Goal: Find specific fact: Find specific fact

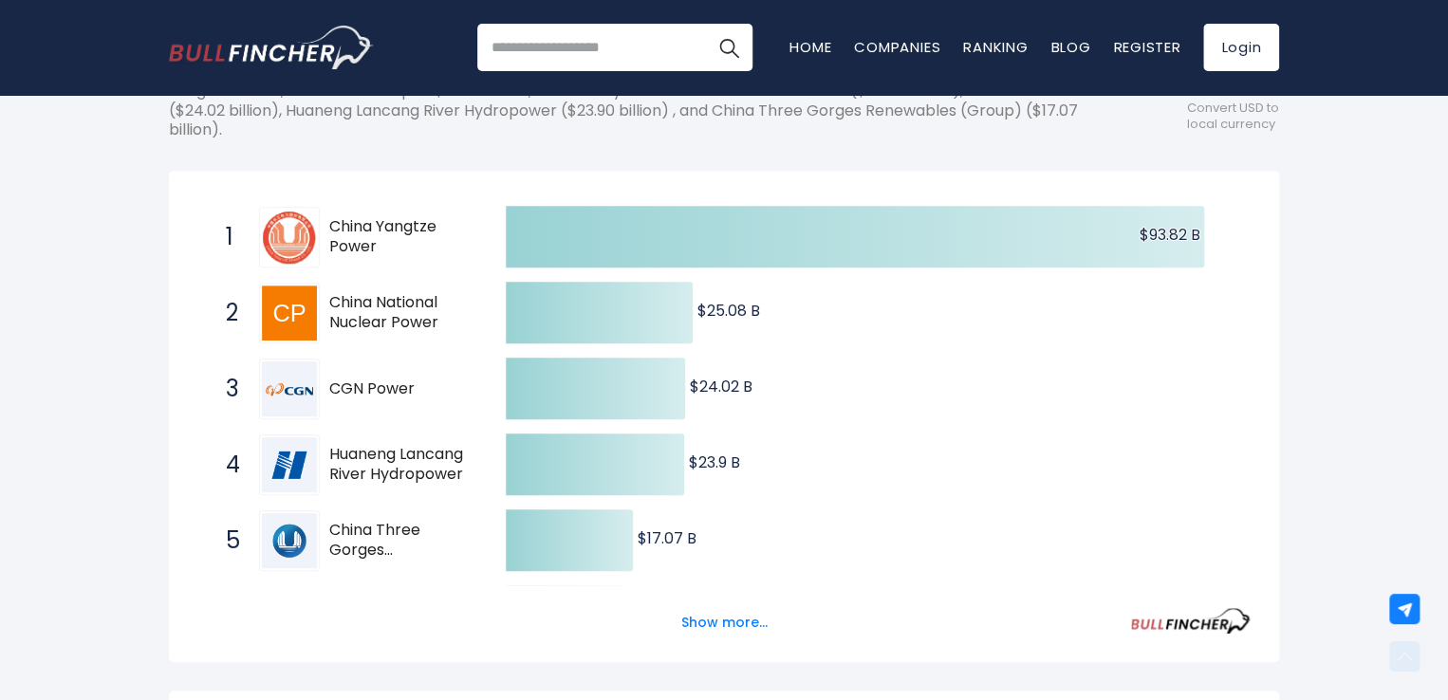
scroll to position [304, 0]
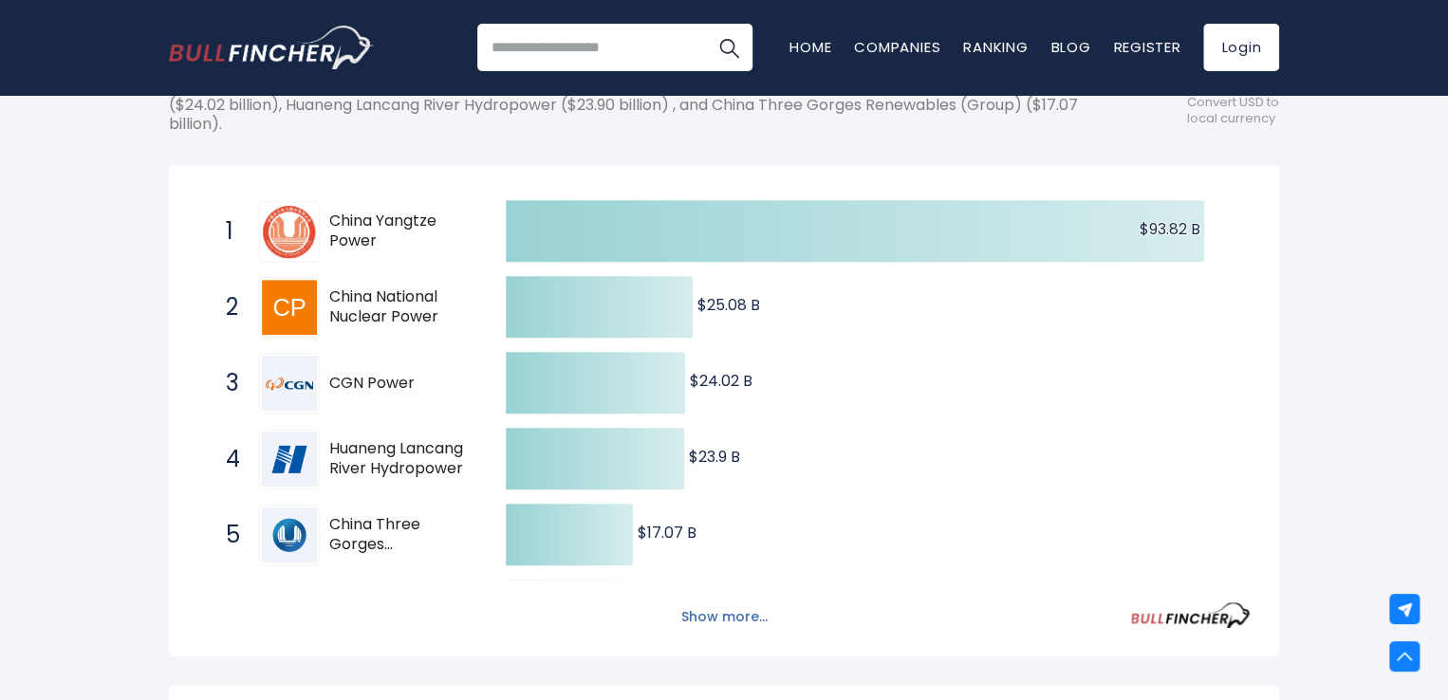
click at [749, 618] on button "Show more..." at bounding box center [724, 617] width 109 height 31
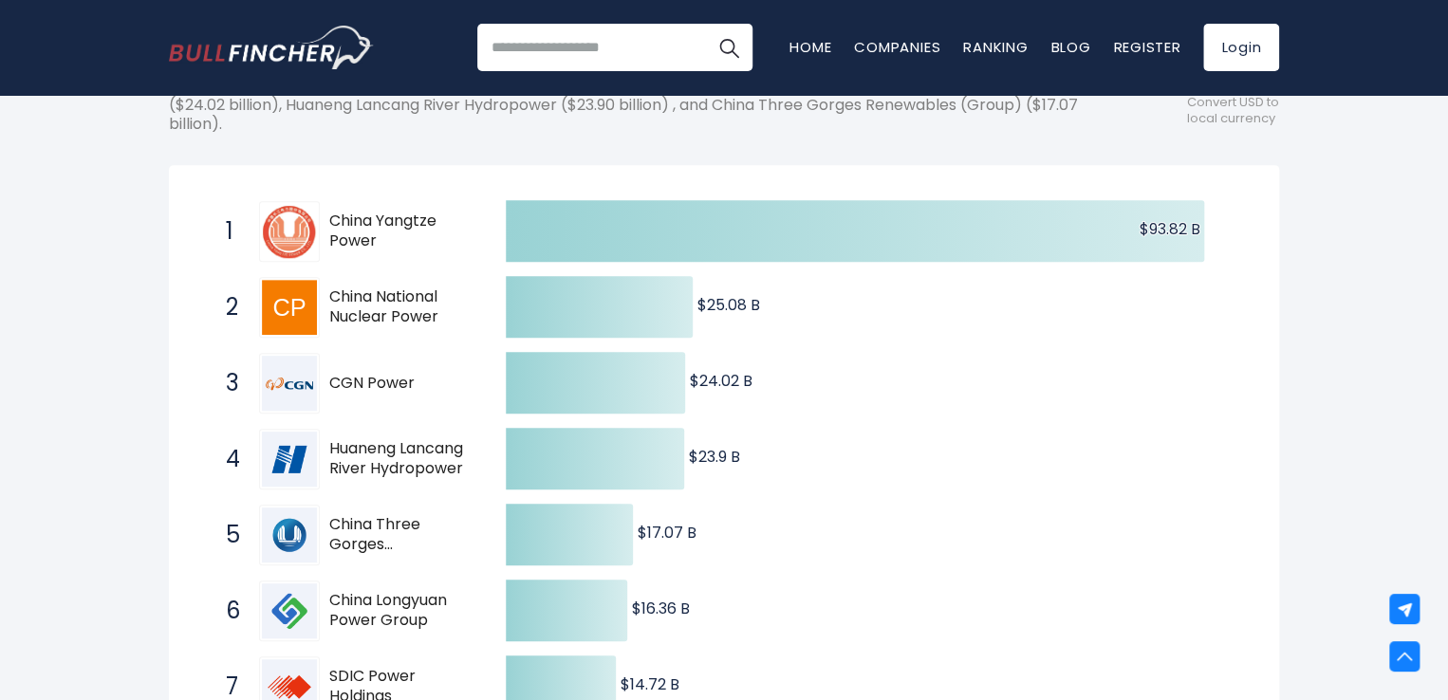
click at [370, 534] on span "China Three Gorges Renewables (Group)" at bounding box center [400, 535] width 143 height 40
click at [112, 547] on div "[GEOGRAPHIC_DATA] Entire World 30,364 [GEOGRAPHIC_DATA]" at bounding box center [724, 676] width 1448 height 1713
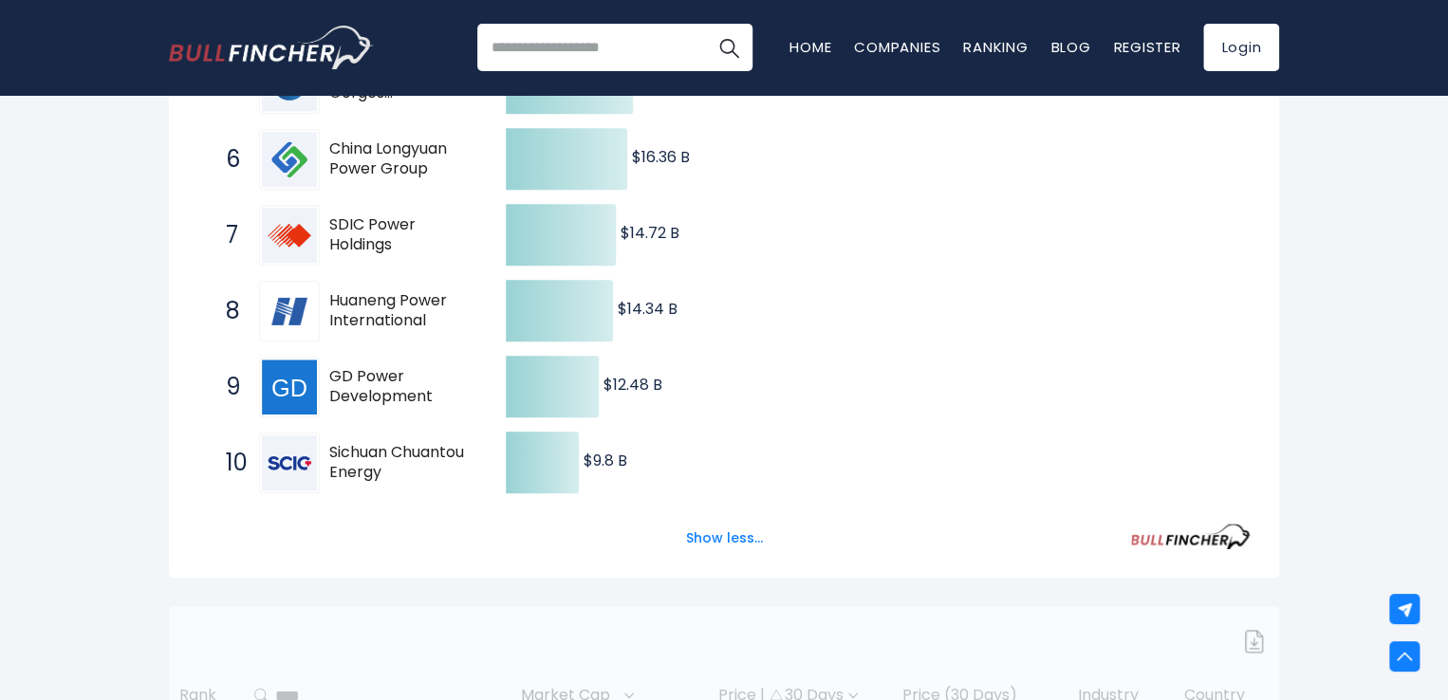
scroll to position [759, 0]
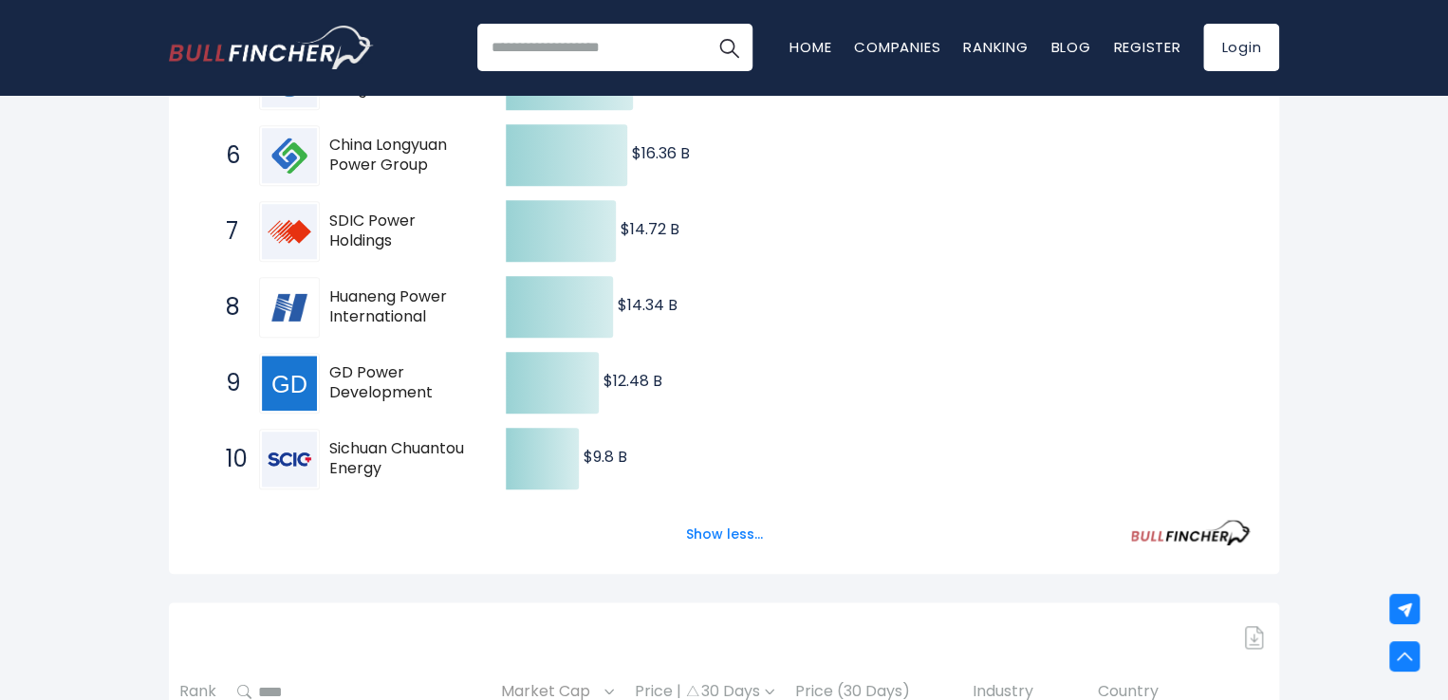
drag, startPoint x: 396, startPoint y: 472, endPoint x: 331, endPoint y: 444, distance: 70.1
click at [331, 444] on span "Sichuan Chuantou Energy" at bounding box center [400, 459] width 143 height 40
click at [463, 475] on span "Sichuan Chuantou Energy" at bounding box center [400, 459] width 143 height 40
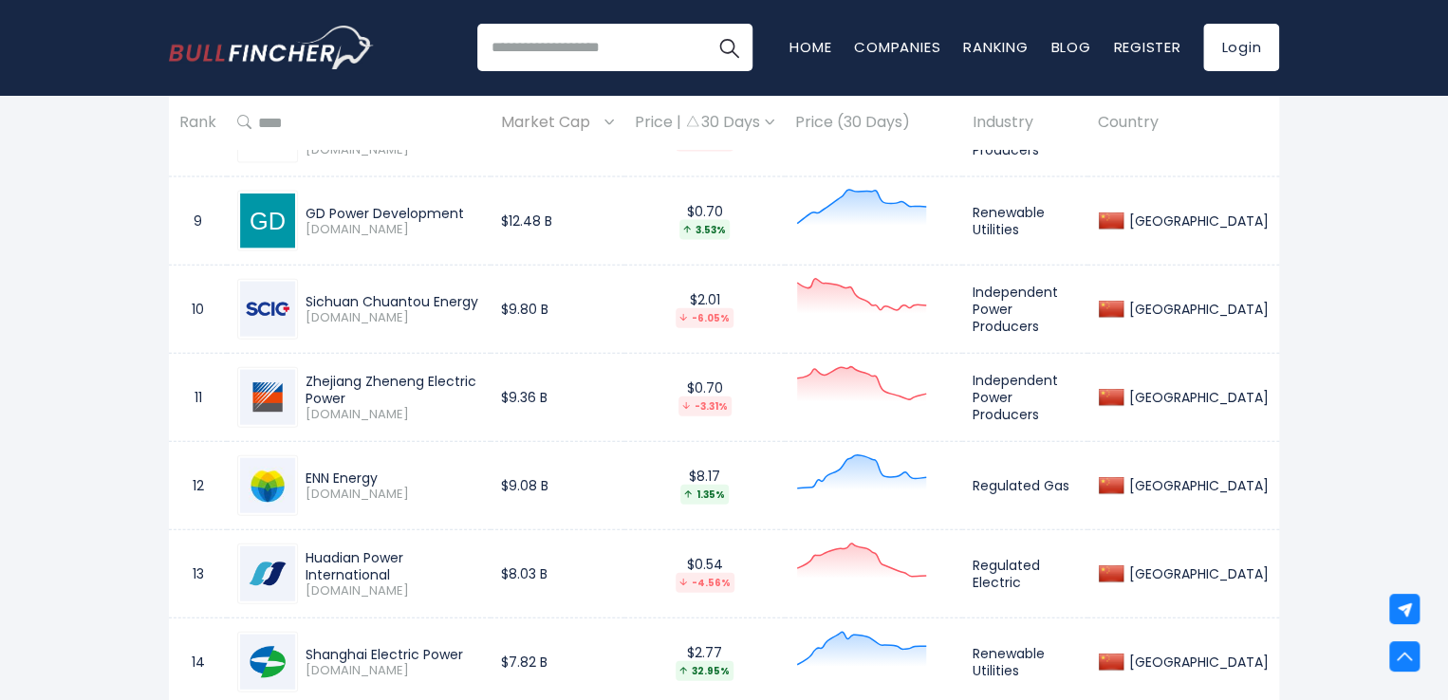
scroll to position [2012, 0]
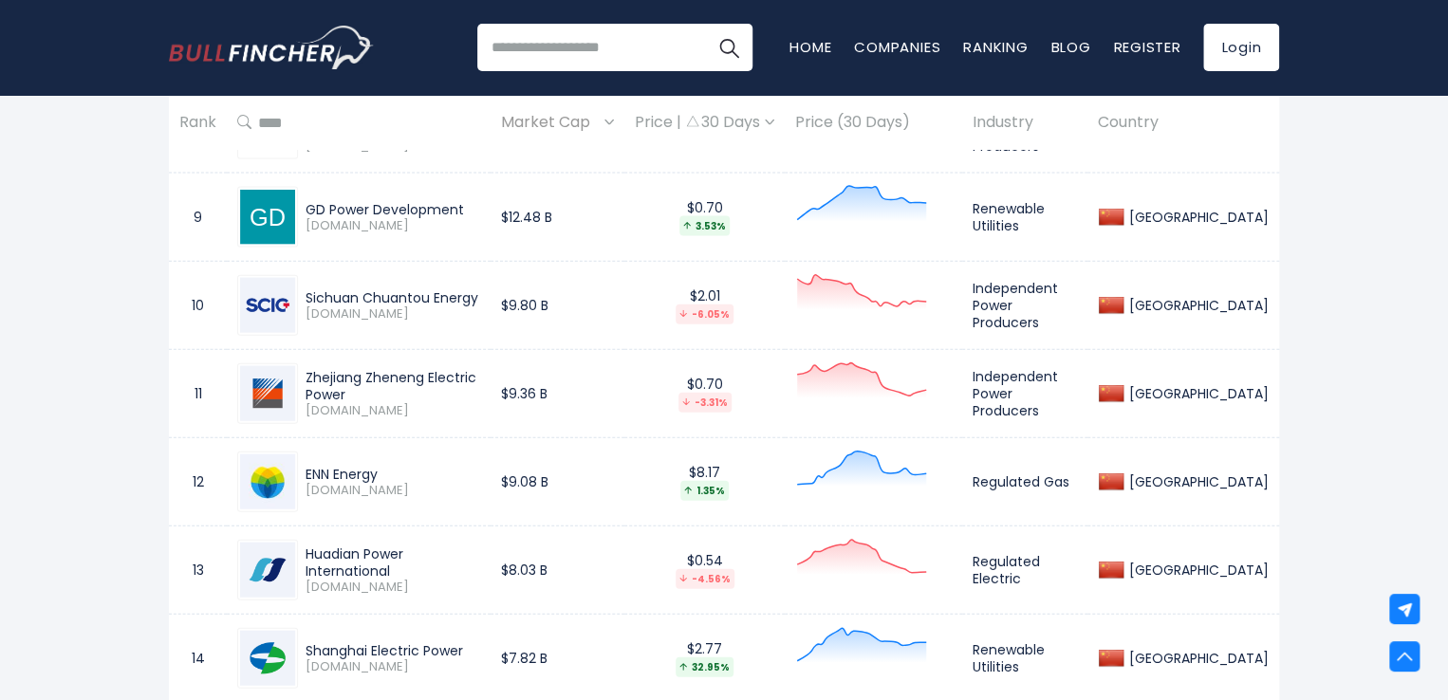
drag, startPoint x: 306, startPoint y: 398, endPoint x: 371, endPoint y: 403, distance: 65.7
click at [371, 403] on span "[DOMAIN_NAME]" at bounding box center [393, 411] width 175 height 16
copy span "[DOMAIN_NAME]"
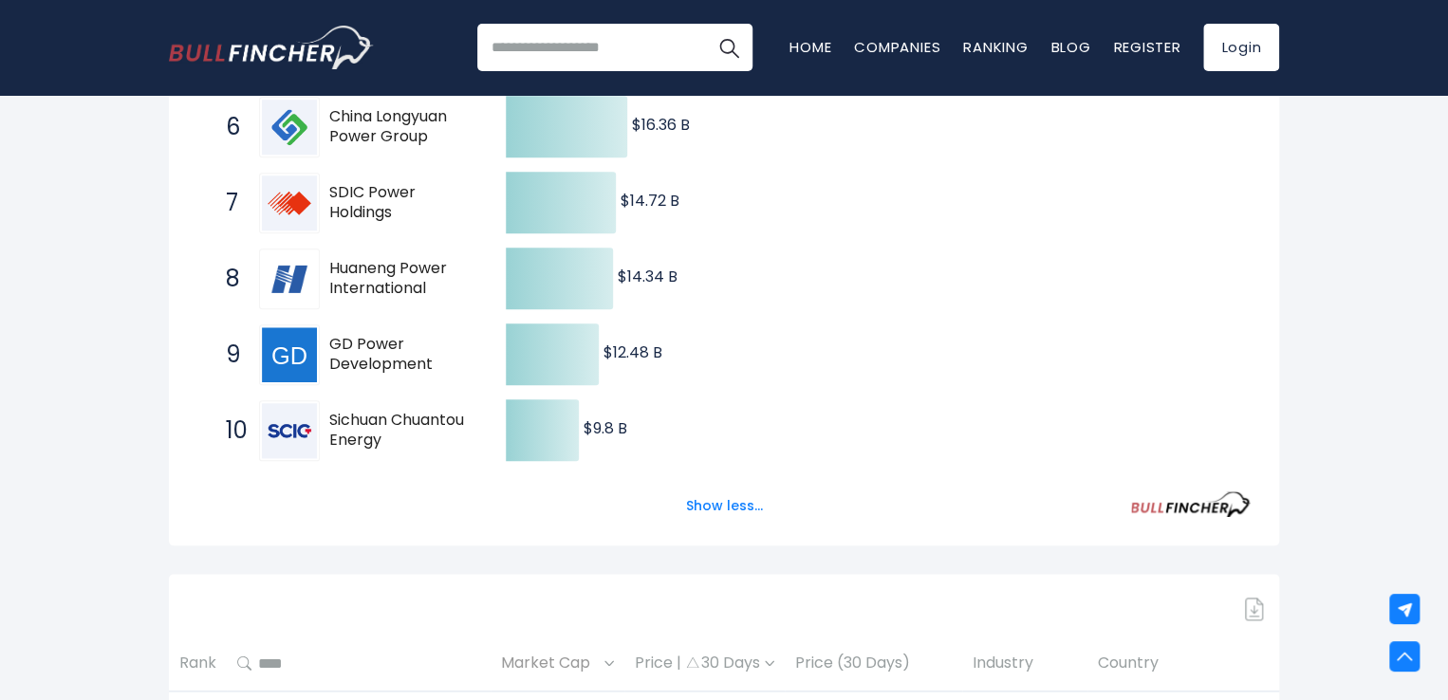
scroll to position [176, 0]
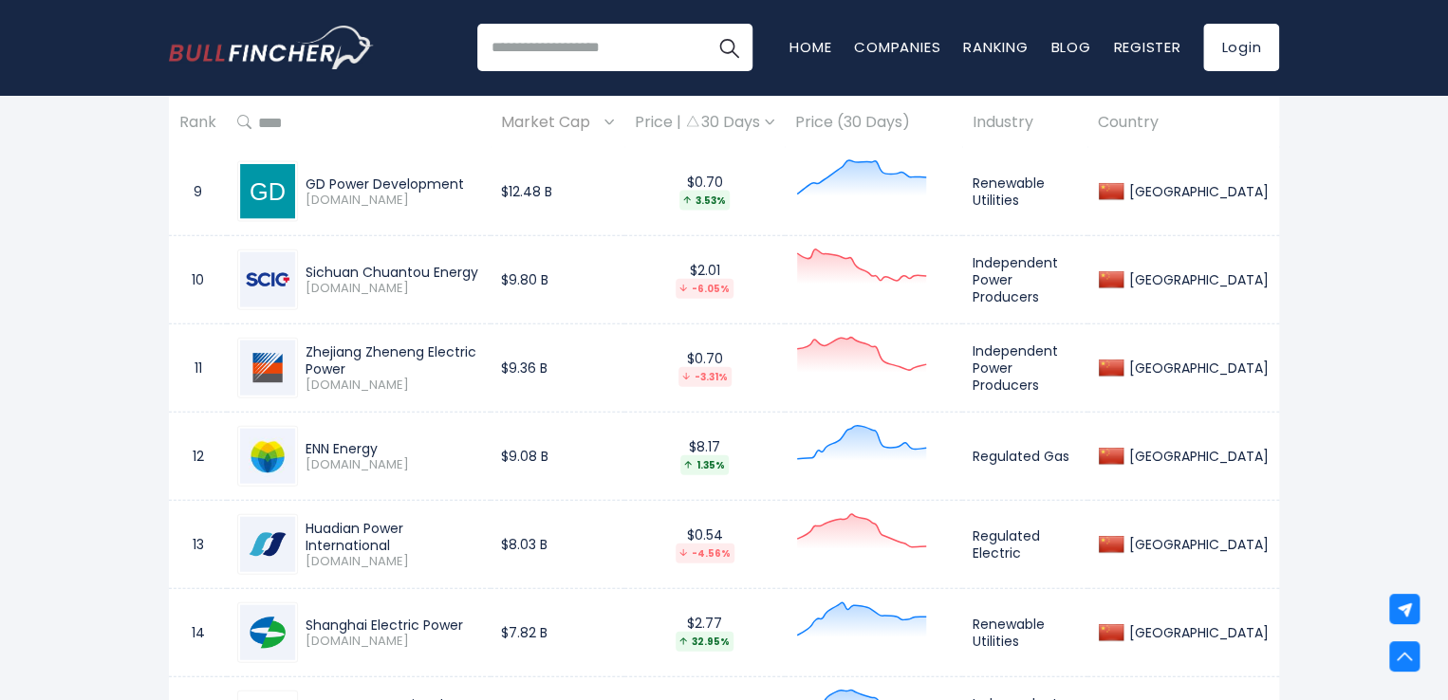
scroll to position [2035, 0]
drag, startPoint x: 307, startPoint y: 268, endPoint x: 429, endPoint y: 272, distance: 121.5
click at [429, 272] on div "Sichuan Chuantou Energy" at bounding box center [393, 274] width 175 height 17
copy div "Sichuan Chuantou"
drag, startPoint x: 306, startPoint y: 353, endPoint x: 421, endPoint y: 361, distance: 115.1
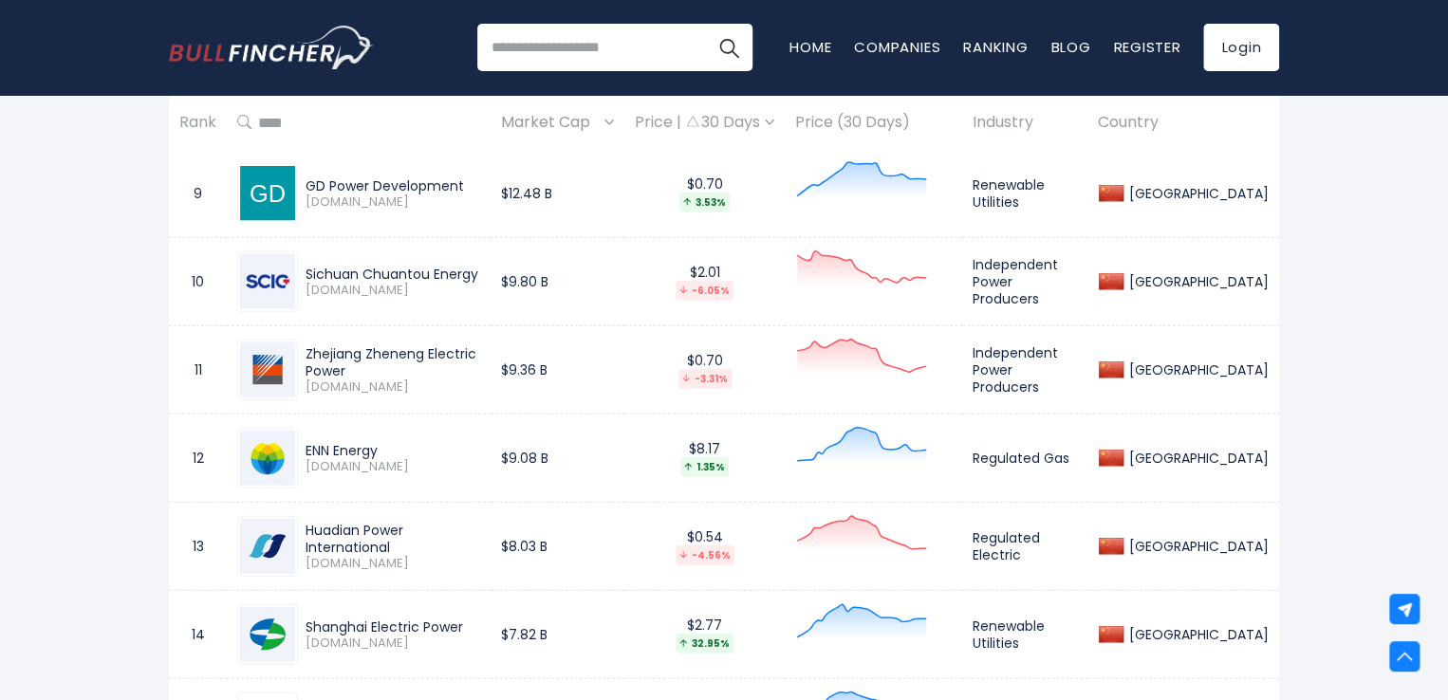
click at [421, 361] on div "Zhejiang Zheneng Electric Power" at bounding box center [393, 362] width 175 height 34
copy div "Zhejiang Zheneng"
drag, startPoint x: 305, startPoint y: 610, endPoint x: 469, endPoint y: 620, distance: 164.4
click at [469, 620] on div "Shanghai Electric Power 600021.SS" at bounding box center [358, 634] width 243 height 61
copy div "Shanghai Electric Power"
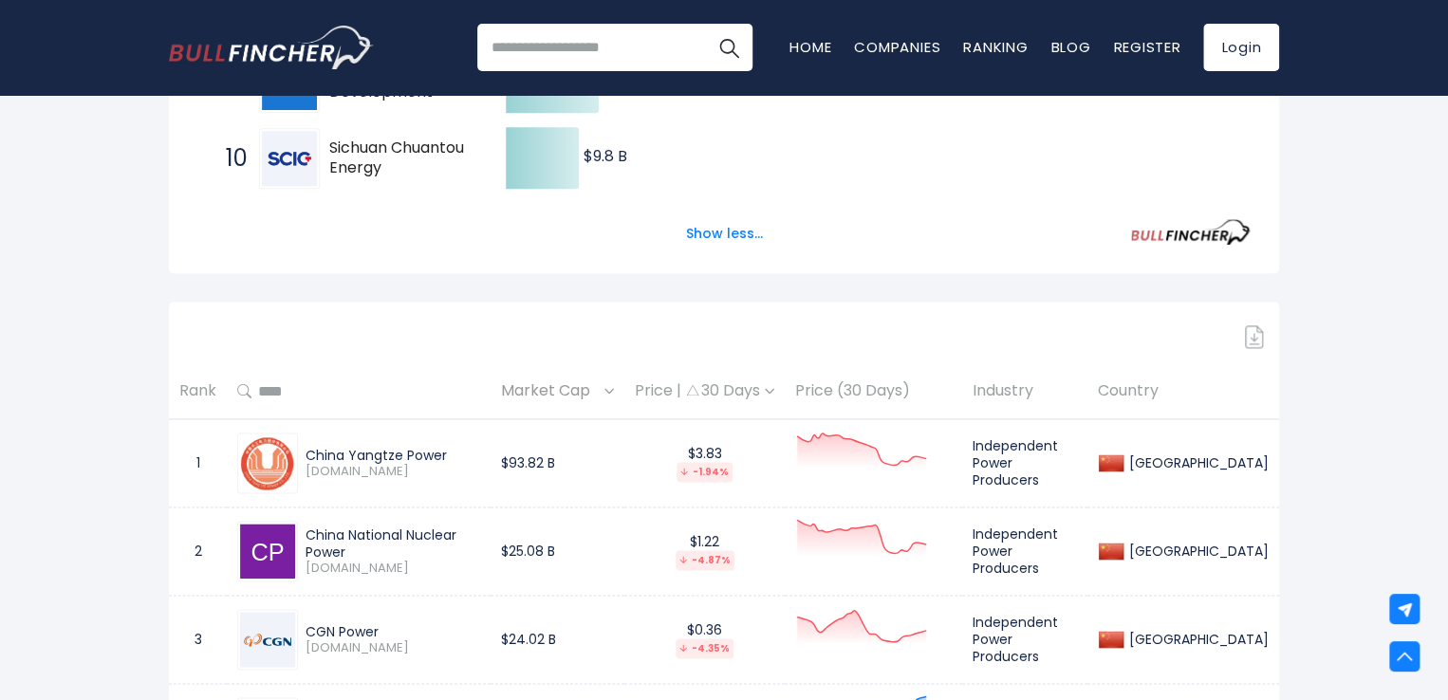
scroll to position [1276, 0]
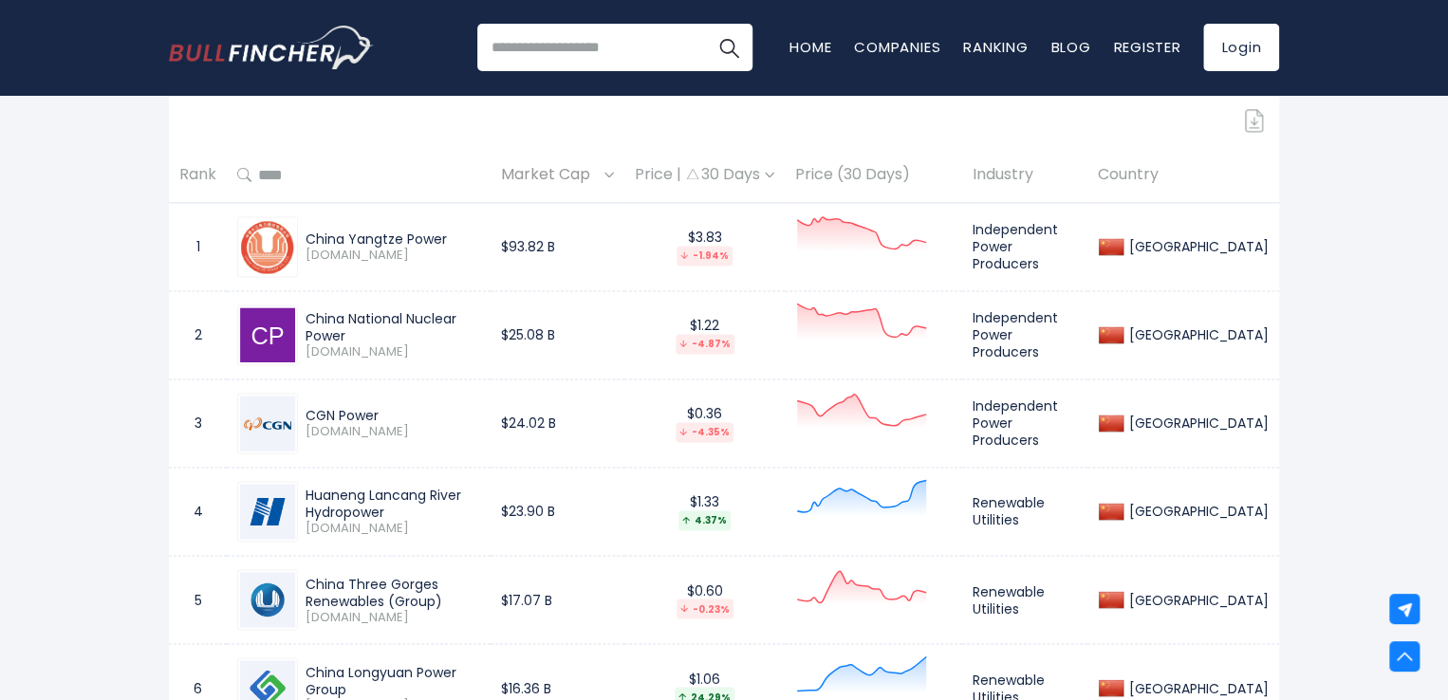
click at [774, 174] on img at bounding box center [769, 175] width 9 height 6
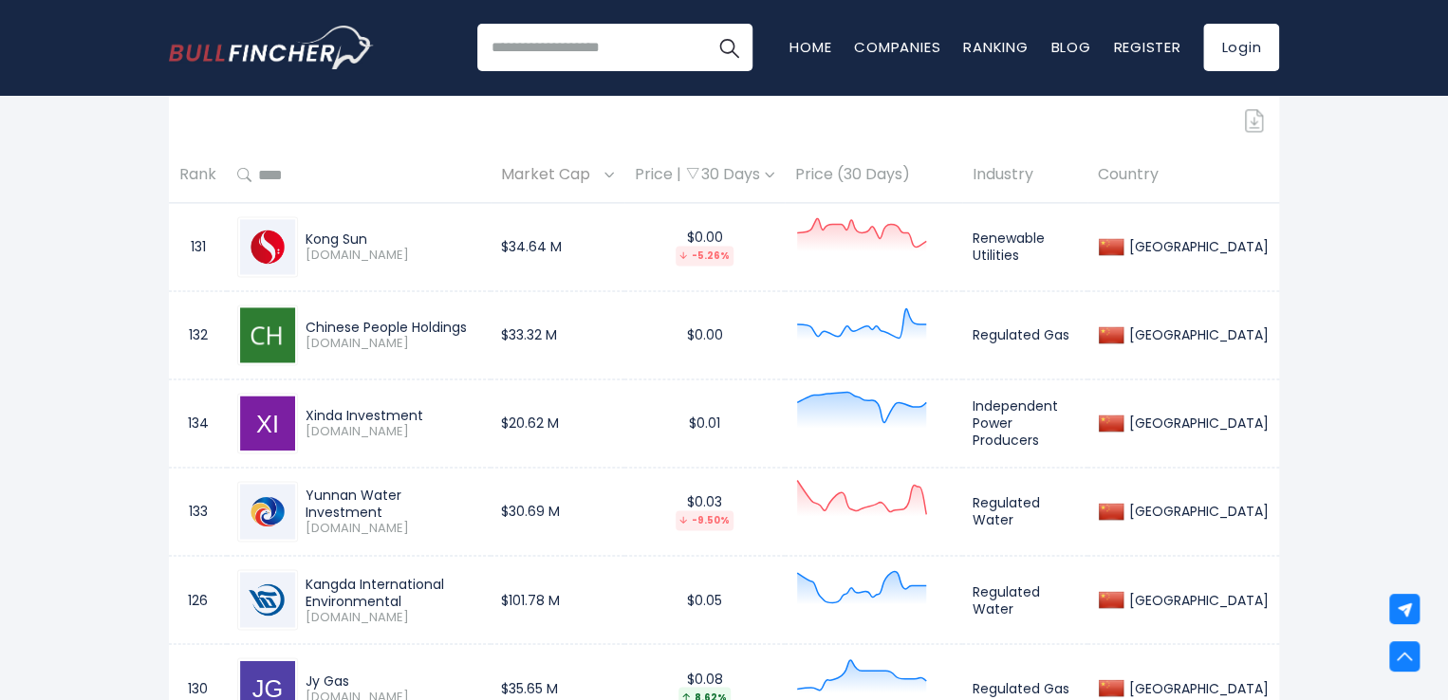
click at [774, 174] on img at bounding box center [769, 175] width 9 height 6
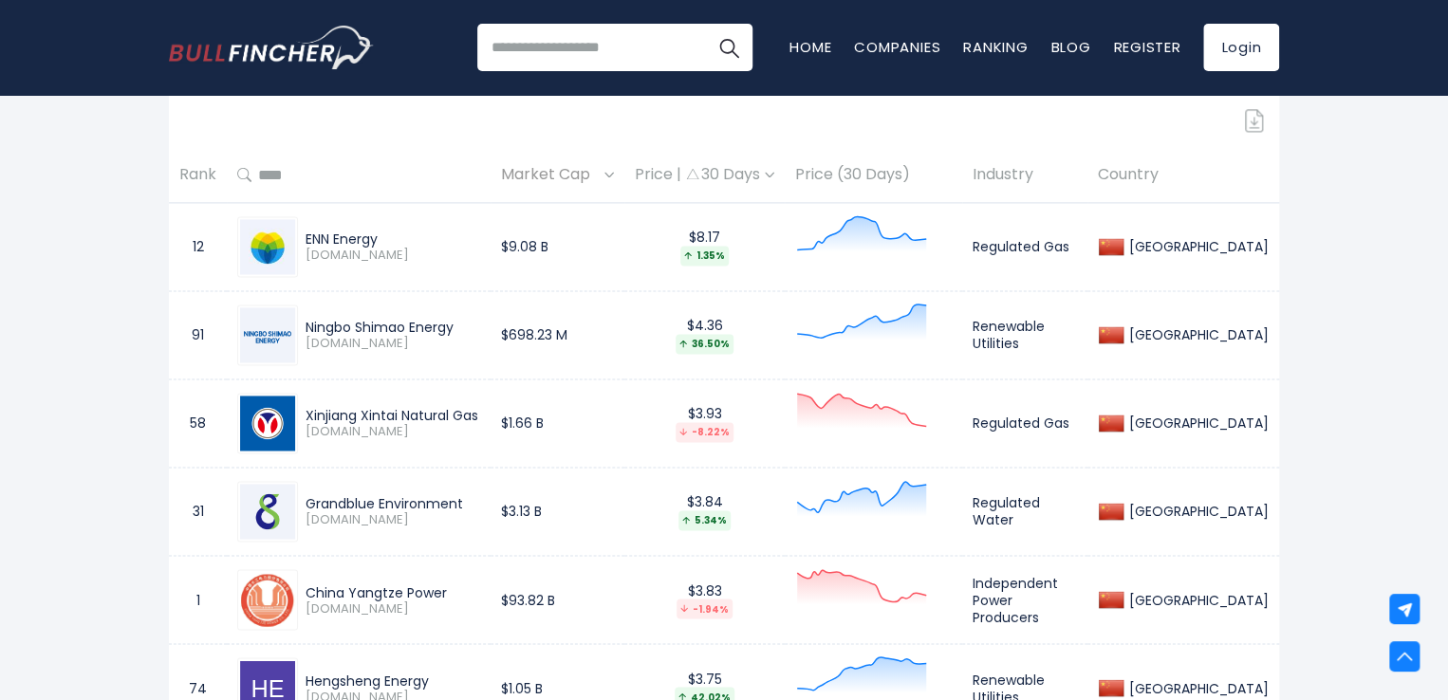
click at [774, 175] on div "Price | 30 Days" at bounding box center [704, 175] width 139 height 20
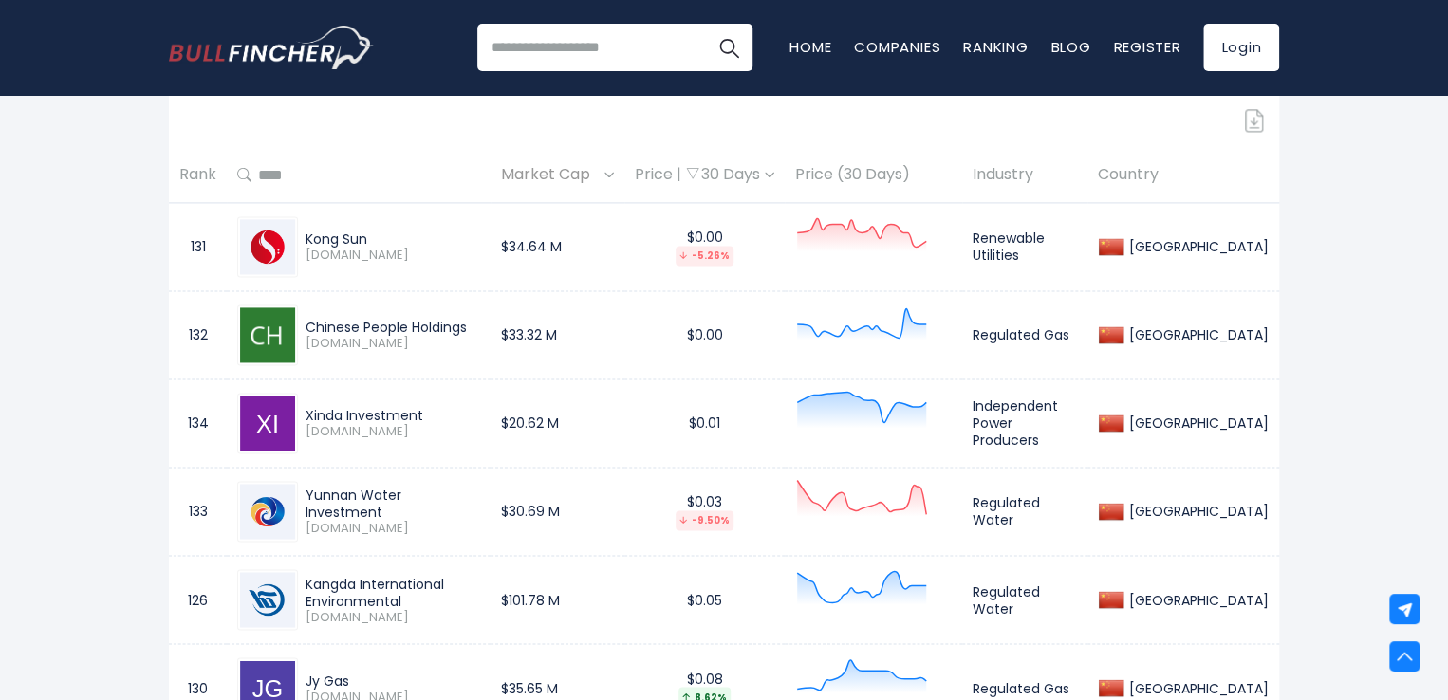
click at [774, 174] on img at bounding box center [769, 175] width 9 height 6
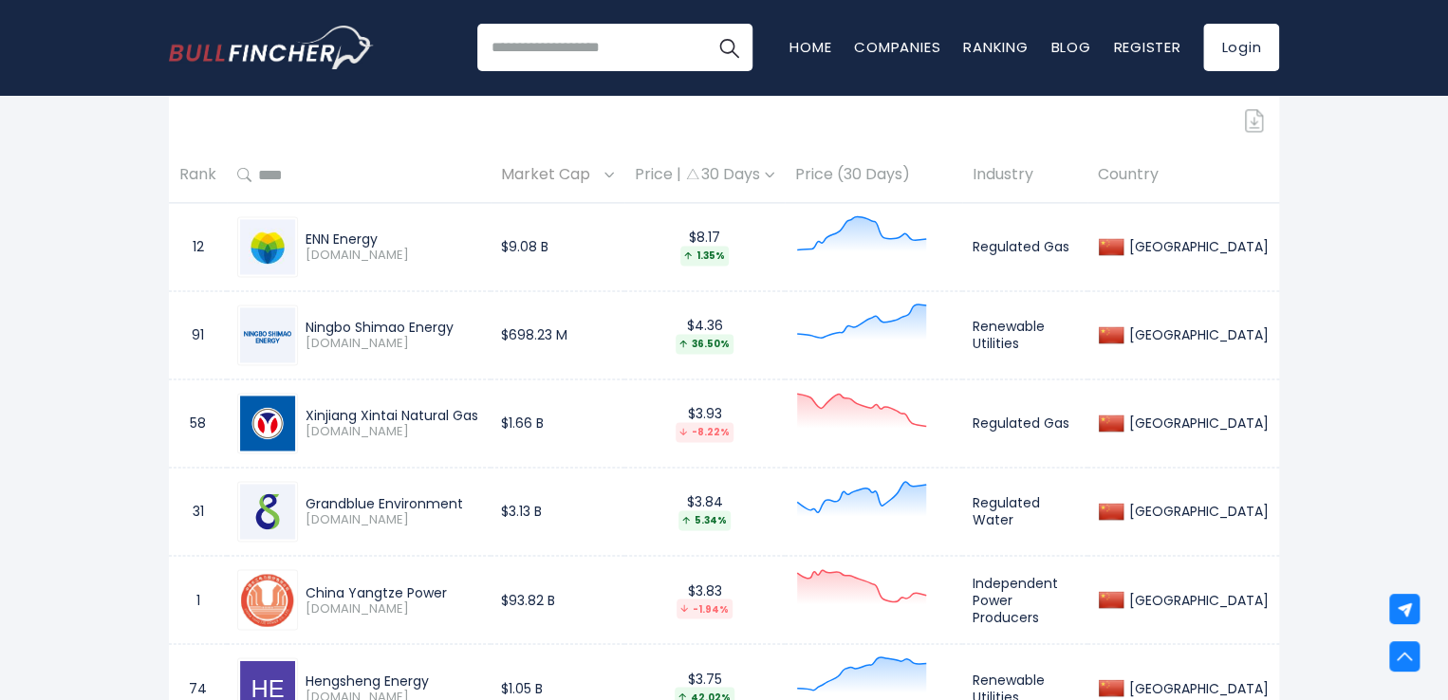
click at [774, 174] on img at bounding box center [769, 175] width 9 height 6
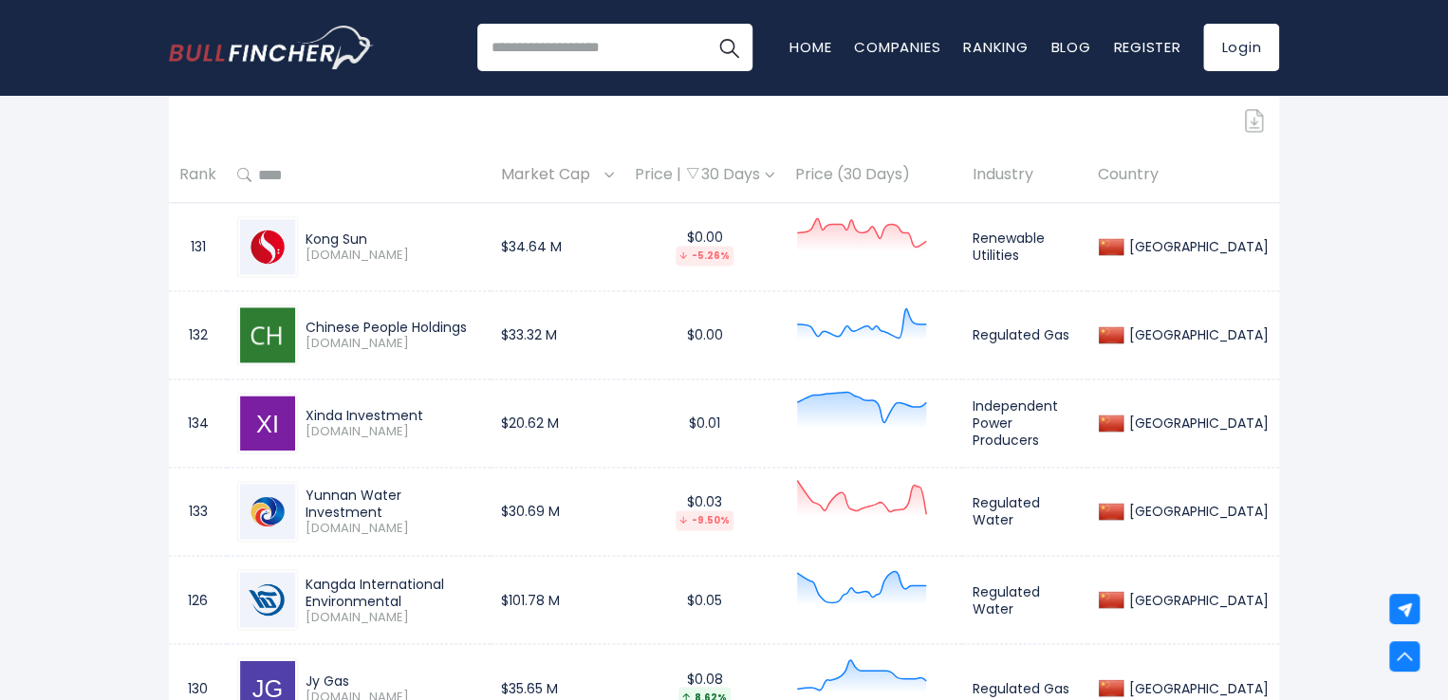
click at [774, 174] on img at bounding box center [769, 175] width 9 height 6
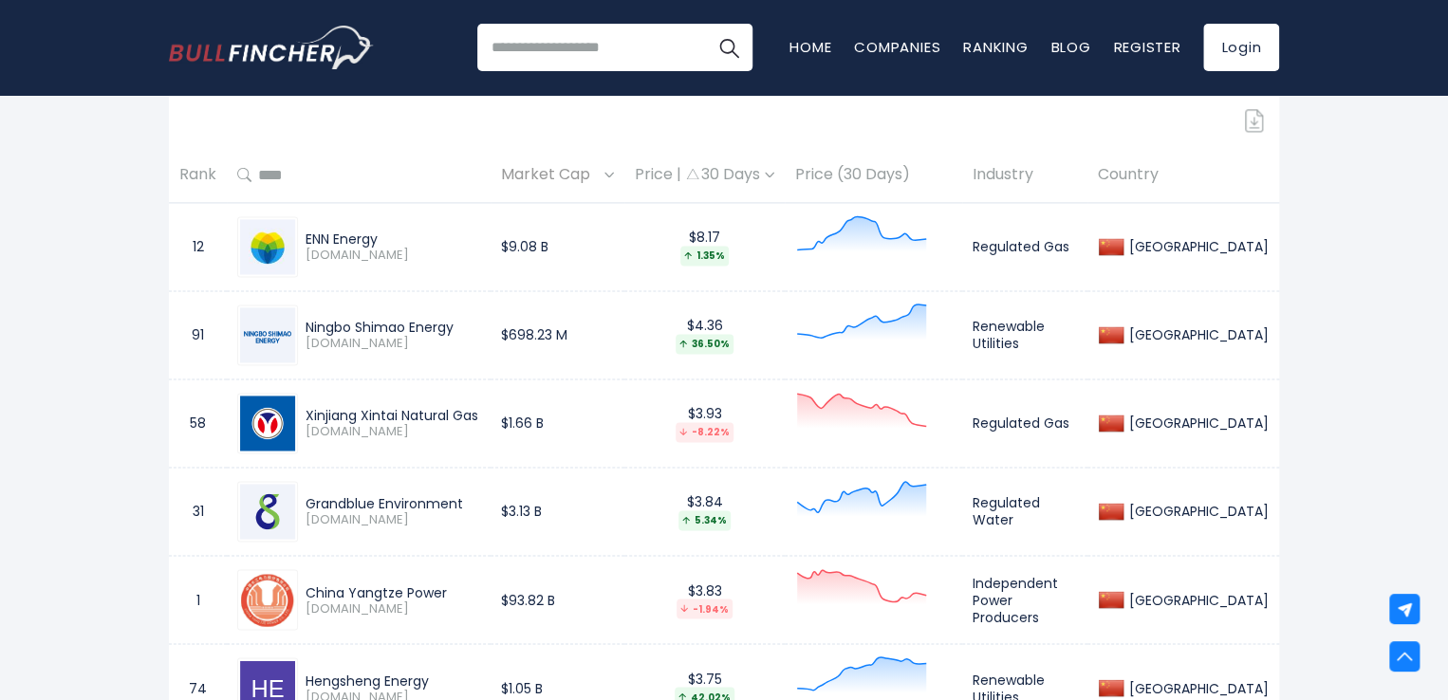
click at [600, 172] on span "Market Cap" at bounding box center [550, 174] width 99 height 29
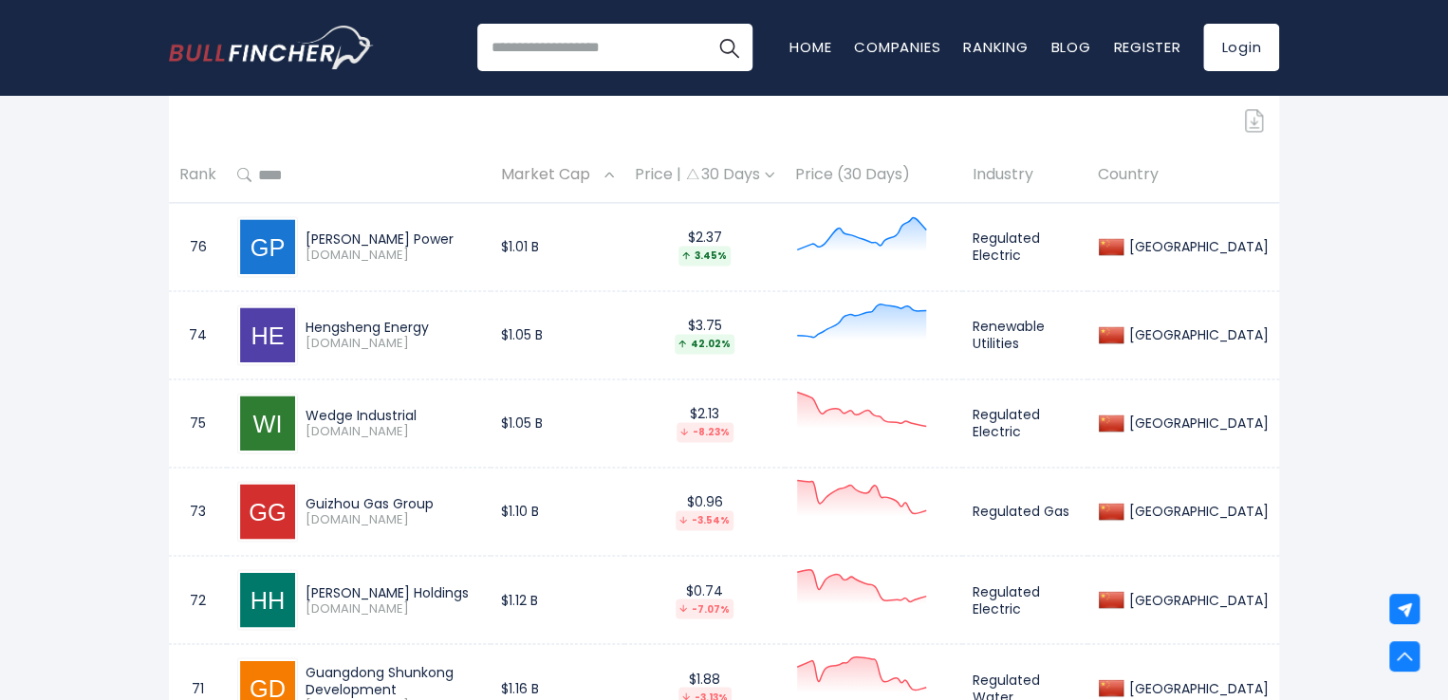
click at [614, 170] on div "Market Cap" at bounding box center [557, 174] width 113 height 29
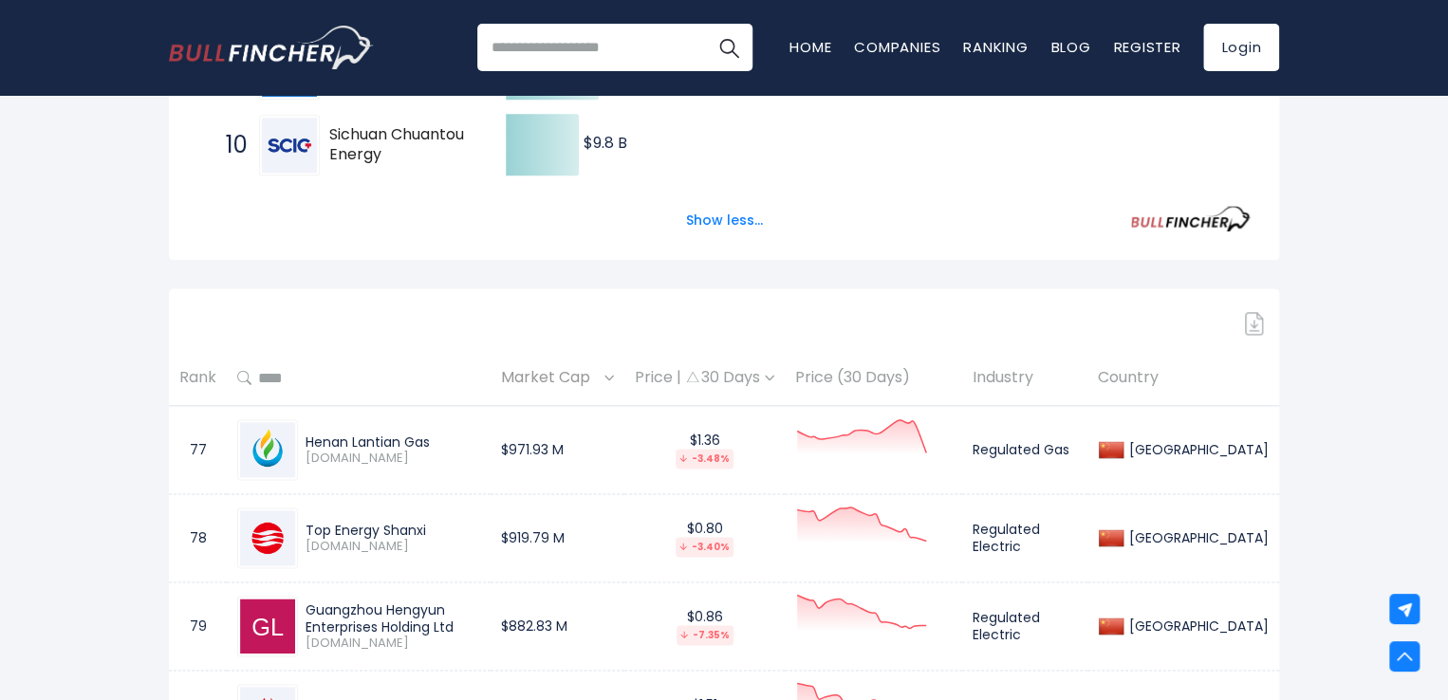
scroll to position [1124, 0]
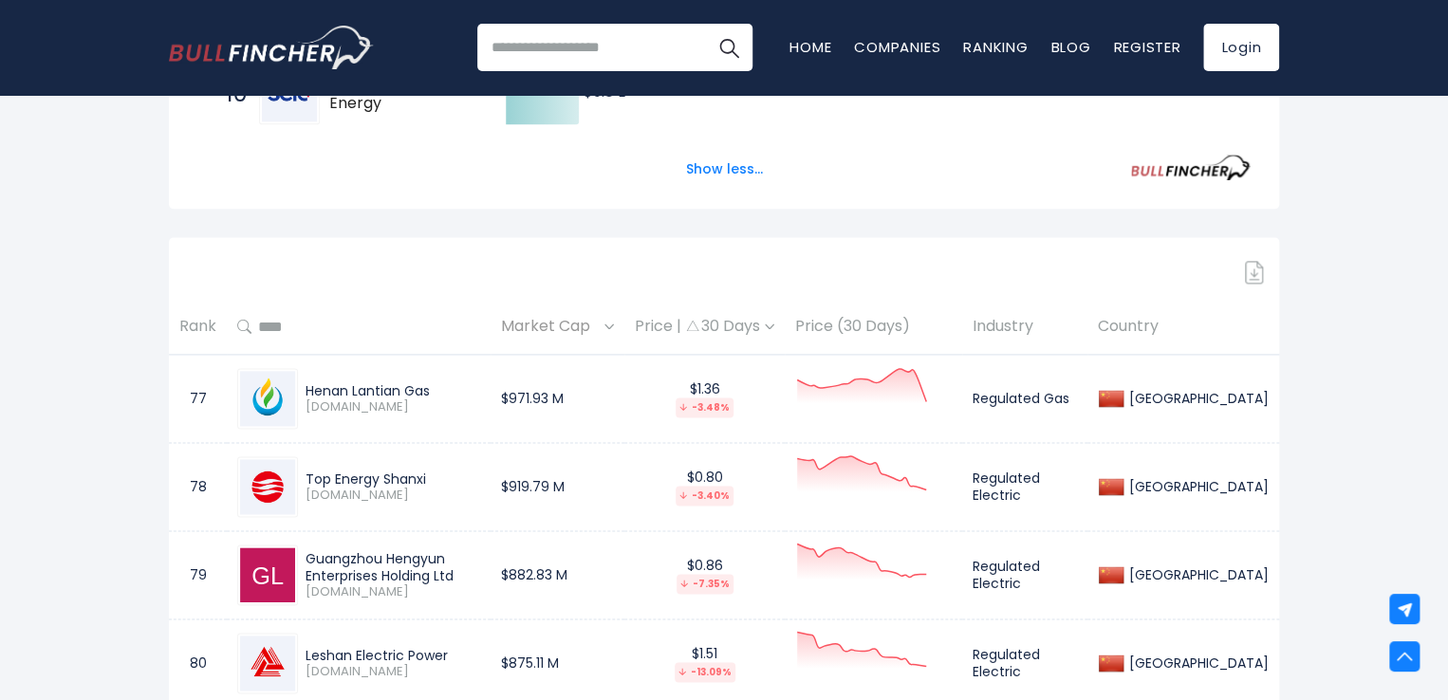
click at [597, 324] on span "Market Cap" at bounding box center [550, 326] width 99 height 29
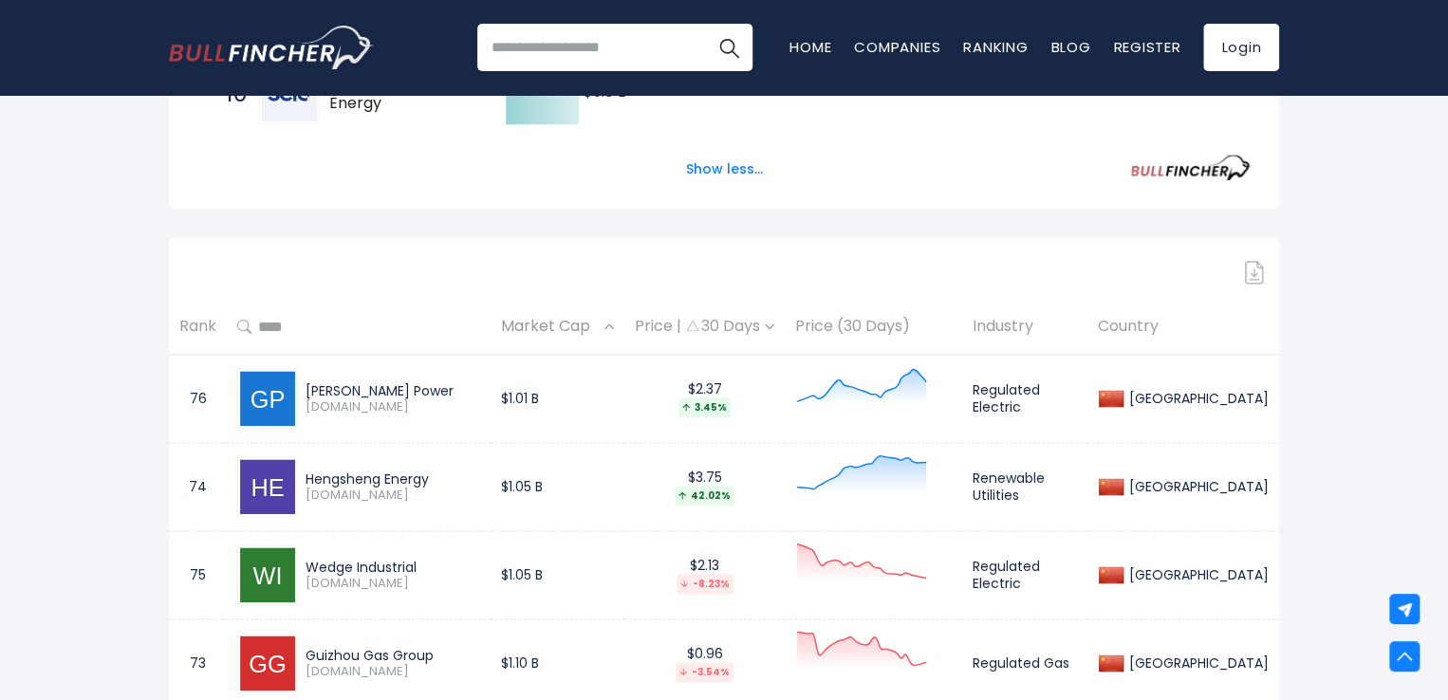
click at [597, 324] on span "Market Cap" at bounding box center [550, 326] width 99 height 29
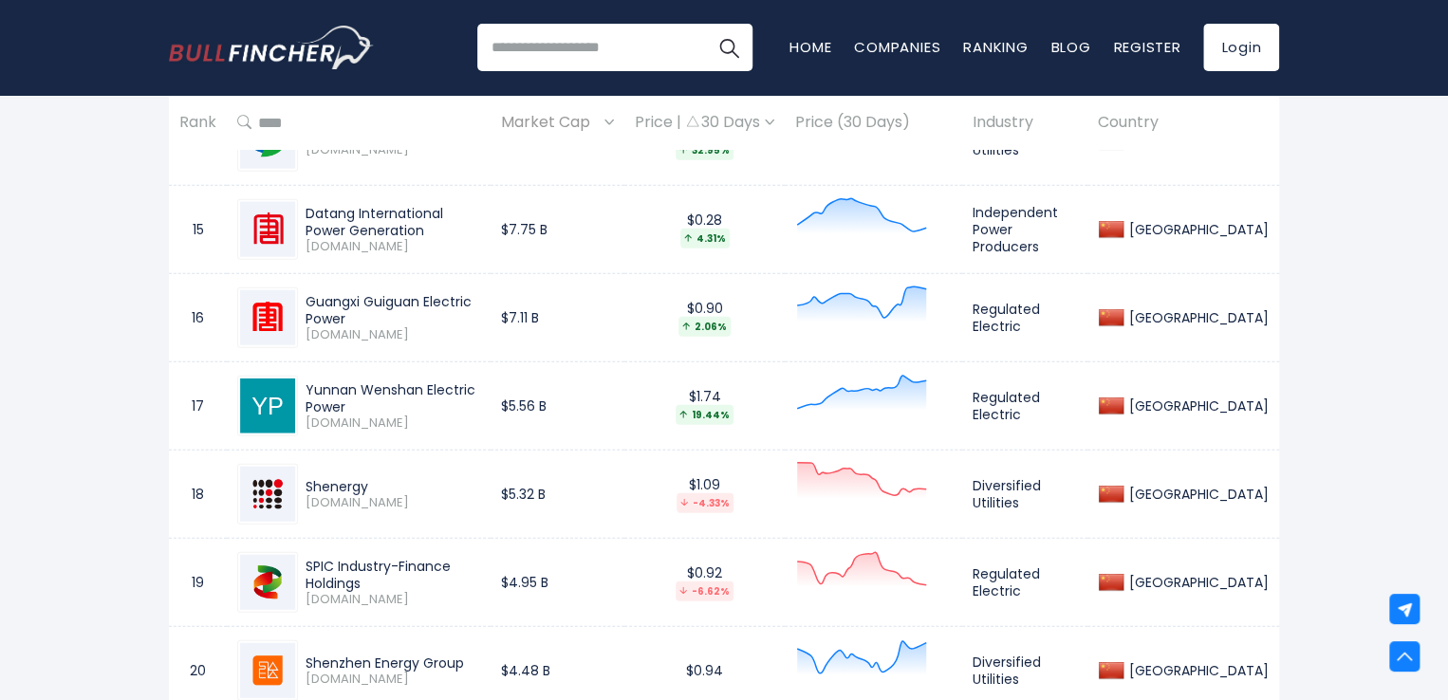
scroll to position [2187, 0]
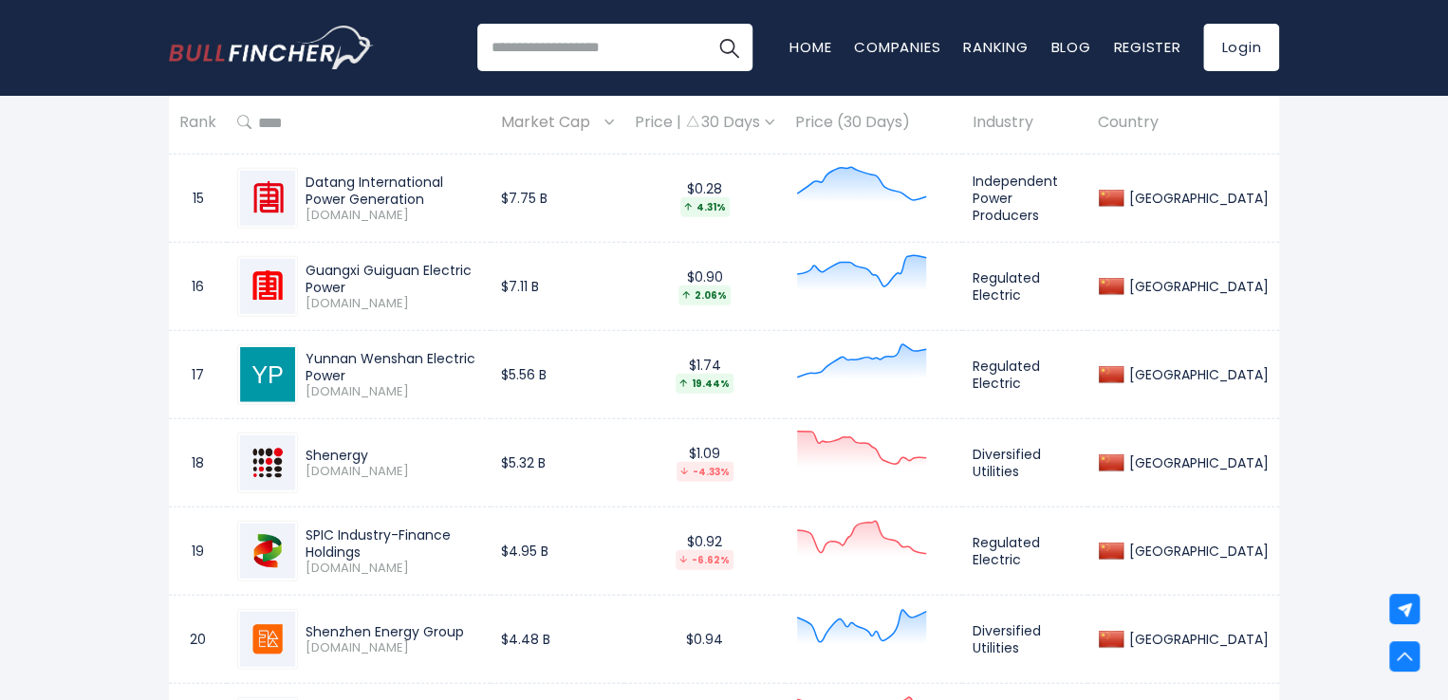
drag, startPoint x: 306, startPoint y: 257, endPoint x: 420, endPoint y: 273, distance: 115.0
click at [420, 273] on div "Guangxi Guiguan Electric Power [DOMAIN_NAME]" at bounding box center [358, 286] width 243 height 61
copy div "Guangxi Guiguan"
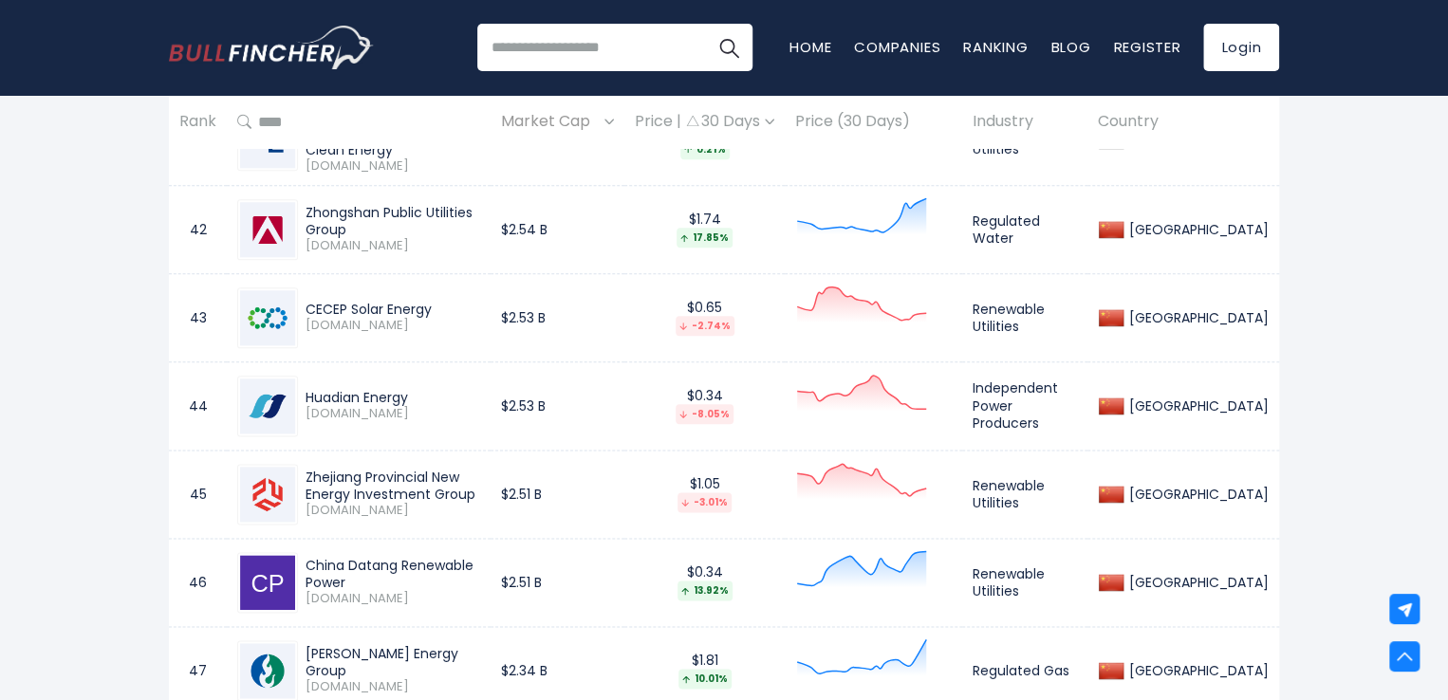
scroll to position [4616, 0]
